Goal: Task Accomplishment & Management: Complete application form

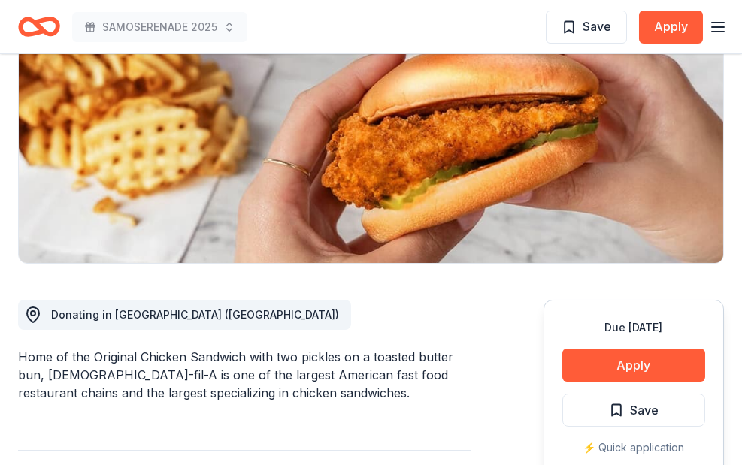
scroll to position [41, 0]
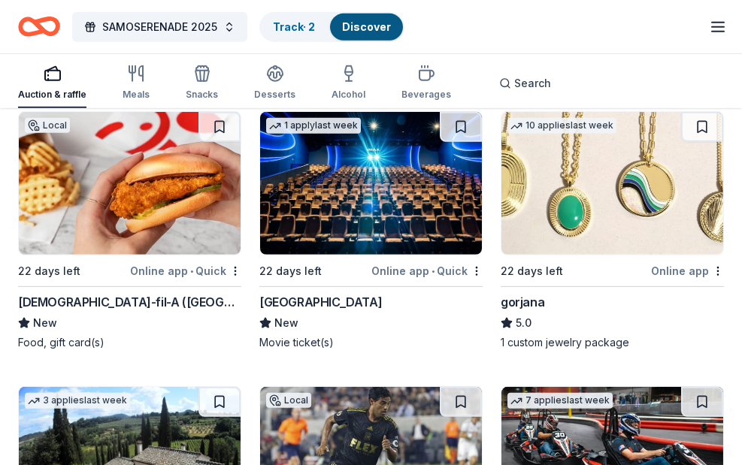
scroll to position [4688, 0]
click at [313, 29] on link "Track · 2" at bounding box center [294, 26] width 42 height 13
click at [367, 26] on link "Discover" at bounding box center [366, 26] width 49 height 13
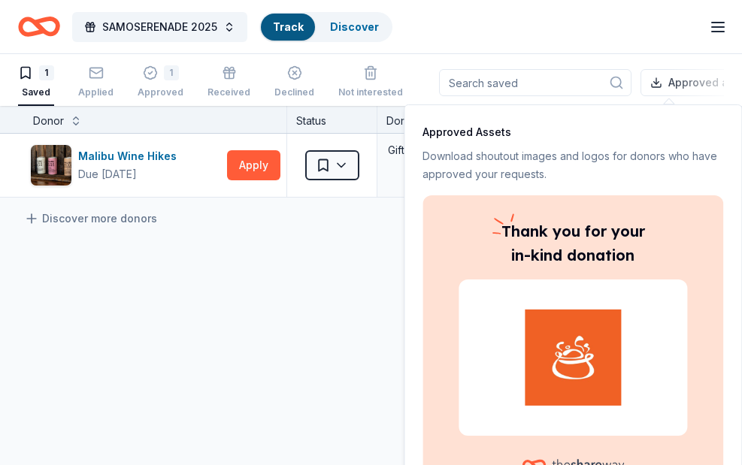
click at [716, 30] on icon "button" at bounding box center [718, 27] width 18 height 18
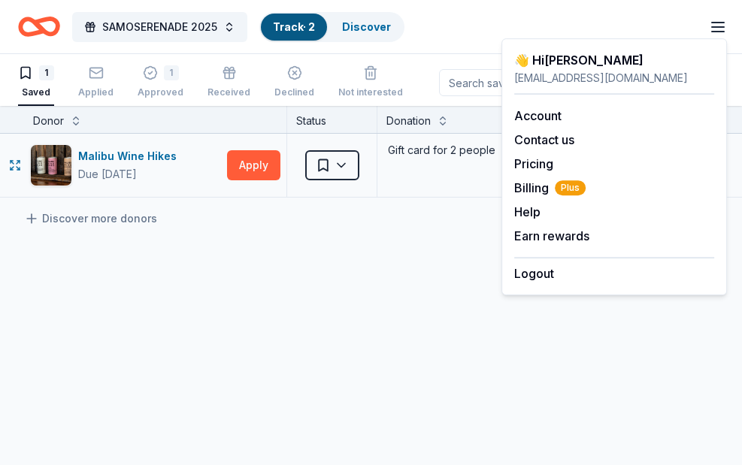
click at [422, 174] on div "Gift card for 2 people" at bounding box center [497, 165] width 241 height 63
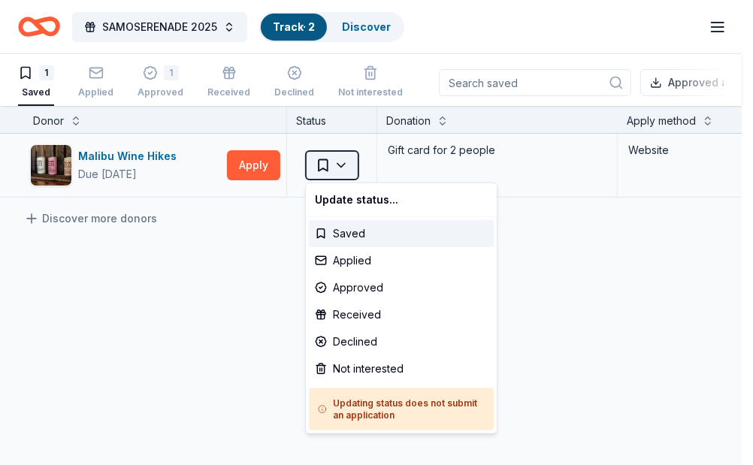
click at [348, 170] on html "SAMOSERENADE 2025 Track · 2 Discover Earn Rewards 1 Saved Applied 1 Approved Re…" at bounding box center [376, 231] width 753 height 465
click at [474, 153] on html "SAMOSERENADE 2025 Track · 2 Discover Earn Rewards 1 Saved Applied 1 Approved Re…" at bounding box center [376, 231] width 753 height 465
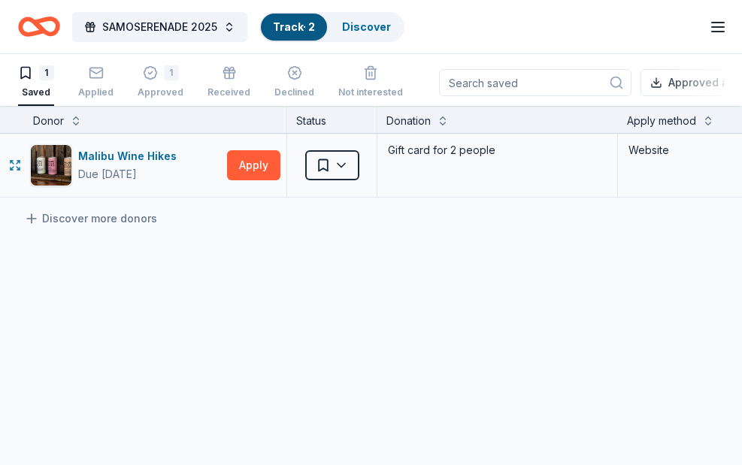
click at [667, 159] on div "Website" at bounding box center [697, 150] width 141 height 21
click at [654, 80] on button "Approved assets" at bounding box center [703, 82] width 126 height 27
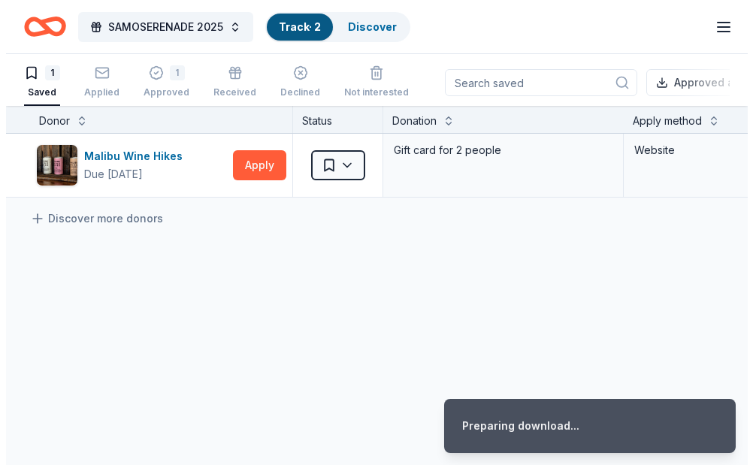
scroll to position [25, 0]
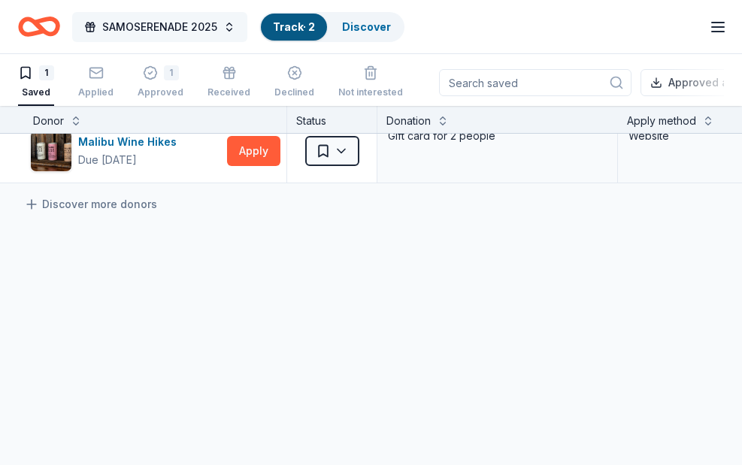
click at [187, 28] on span "SAMOSERENADE 2025" at bounding box center [159, 27] width 115 height 18
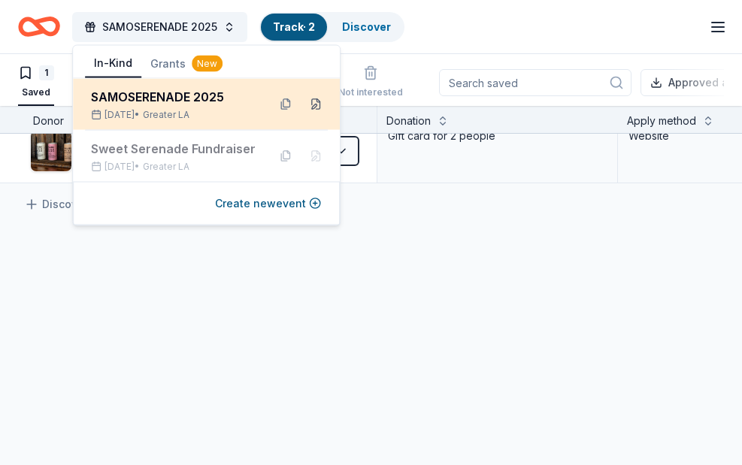
click at [310, 103] on button at bounding box center [316, 104] width 24 height 24
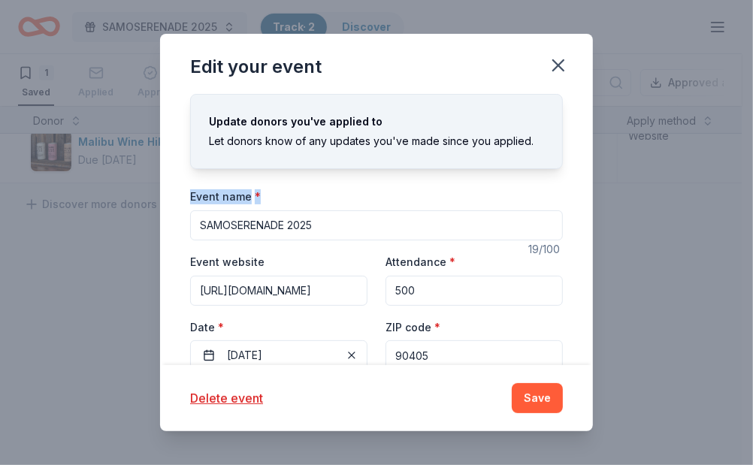
drag, startPoint x: 596, startPoint y: 151, endPoint x: 584, endPoint y: 242, distance: 91.7
click at [584, 242] on div "Edit your event Update donors you've applied to Let donors know of any updates …" at bounding box center [376, 232] width 753 height 465
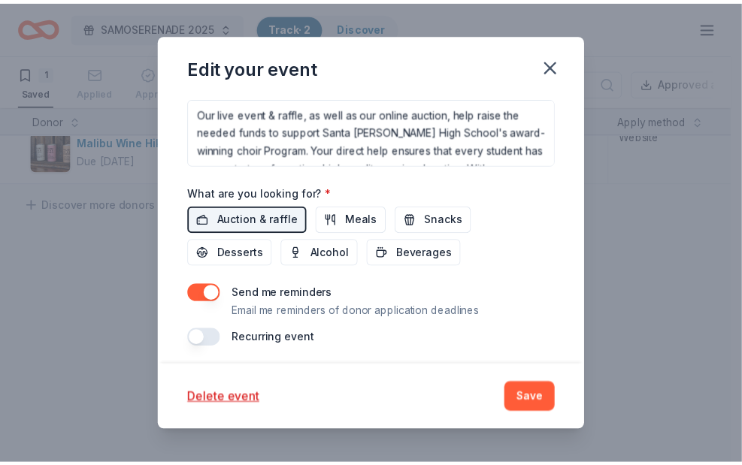
scroll to position [541, 0]
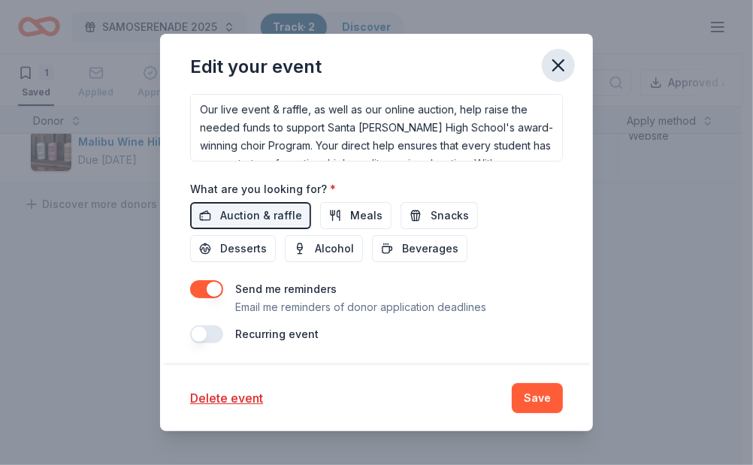
click at [561, 59] on icon "button" at bounding box center [558, 65] width 21 height 21
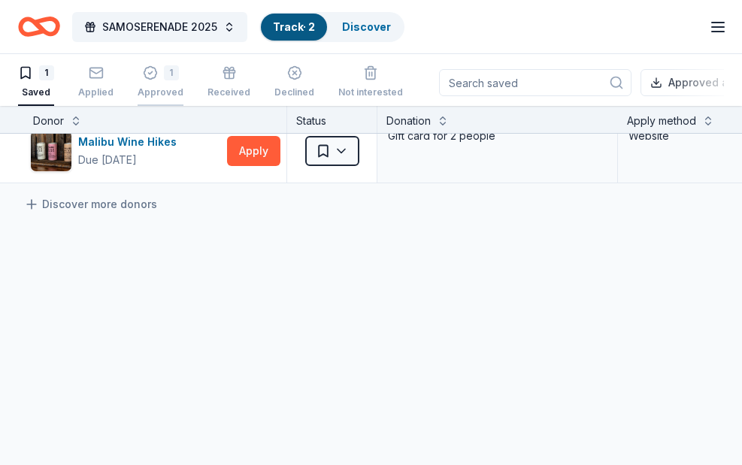
click at [165, 82] on div "1 Approved" at bounding box center [161, 81] width 46 height 33
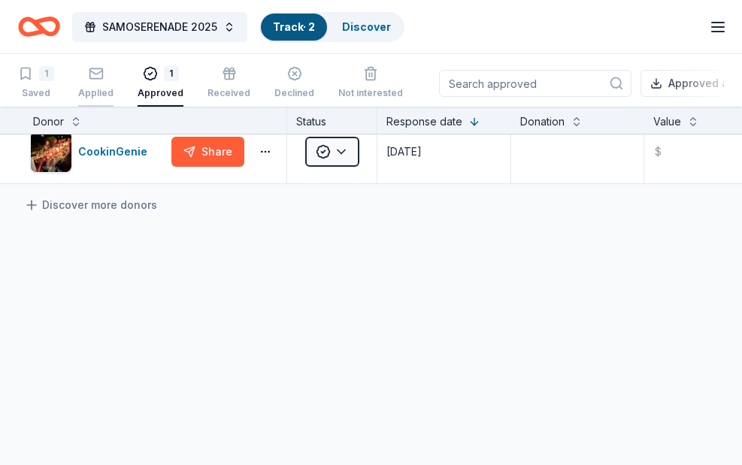
click at [100, 87] on div "Applied" at bounding box center [95, 93] width 35 height 12
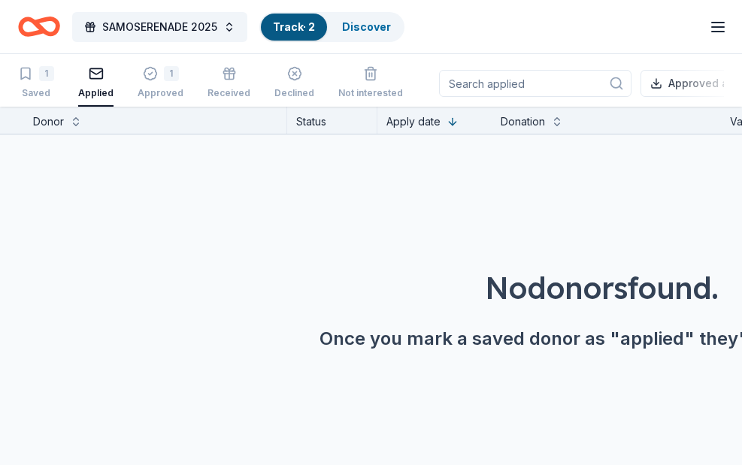
scroll to position [1, 0]
click at [226, 91] on div "Received" at bounding box center [228, 92] width 43 height 12
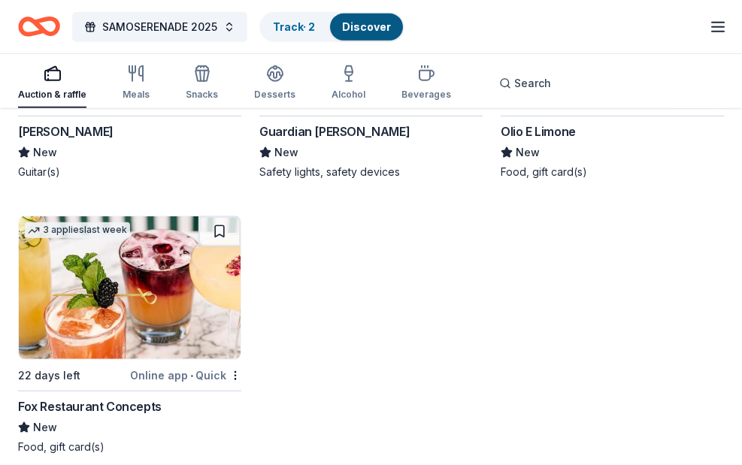
scroll to position [6657, 0]
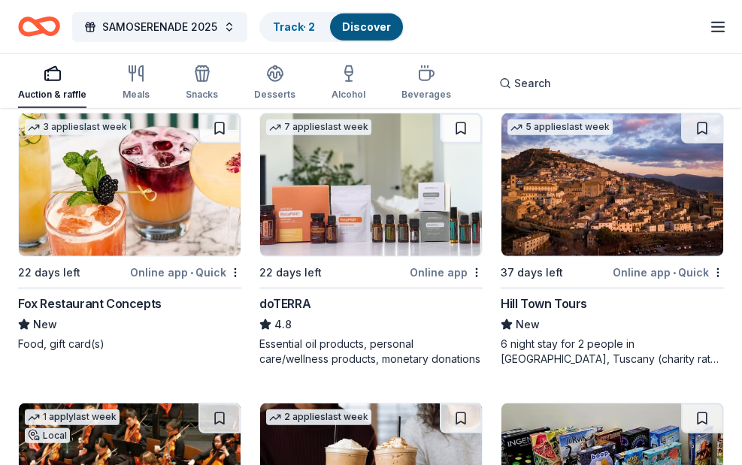
click at [134, 298] on div "Fox Restaurant Concepts" at bounding box center [90, 304] width 144 height 18
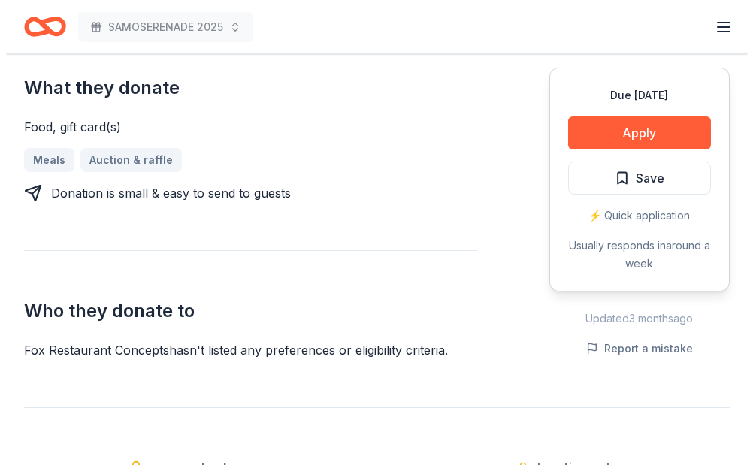
scroll to position [658, 0]
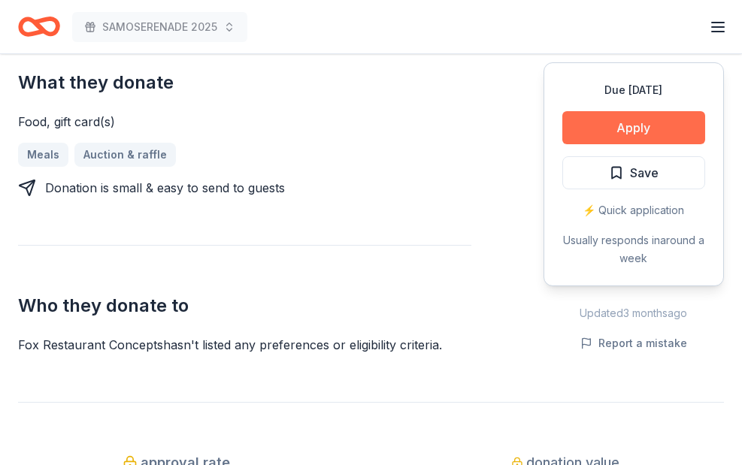
click at [649, 111] on button "Apply" at bounding box center [633, 127] width 143 height 33
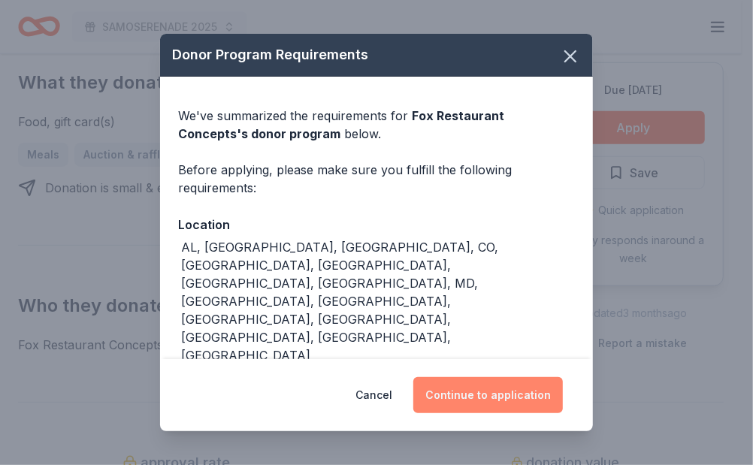
click at [482, 392] on button "Continue to application" at bounding box center [488, 395] width 150 height 36
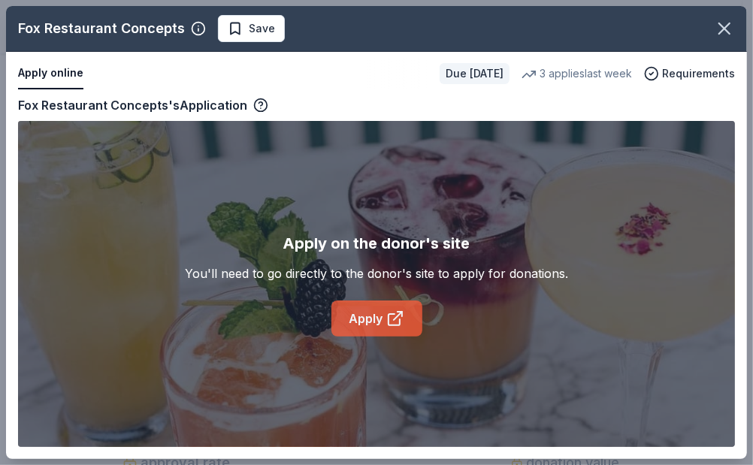
click at [413, 325] on link "Apply" at bounding box center [376, 319] width 91 height 36
